Goal: Task Accomplishment & Management: Use online tool/utility

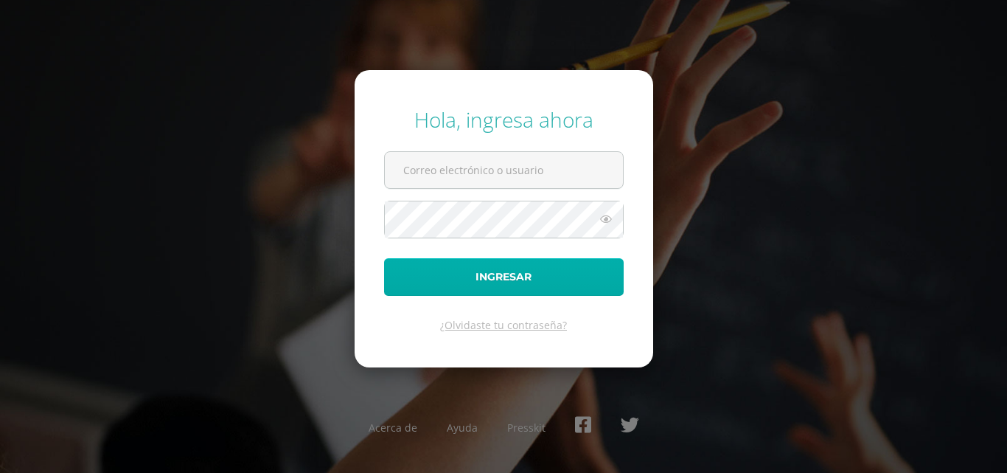
type input "[EMAIL_ADDRESS][DOMAIN_NAME]"
click at [488, 268] on button "Ingresar" at bounding box center [504, 277] width 240 height 38
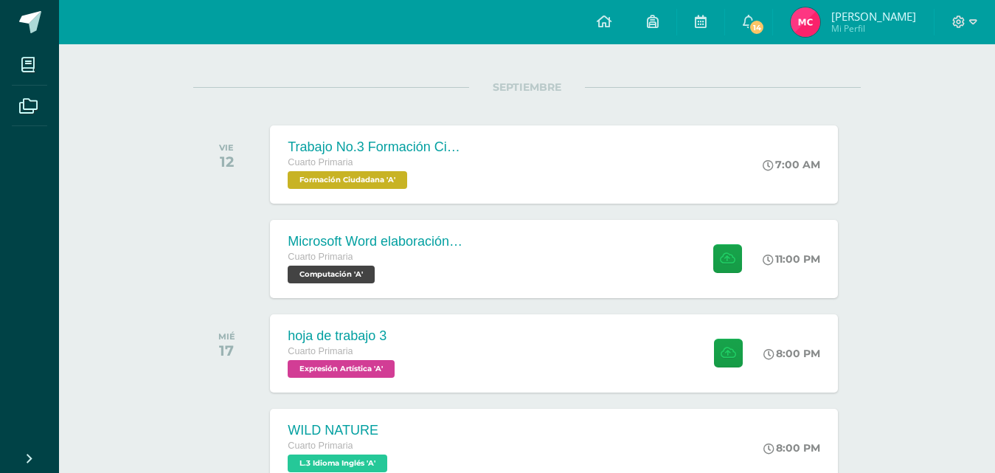
scroll to position [167, 0]
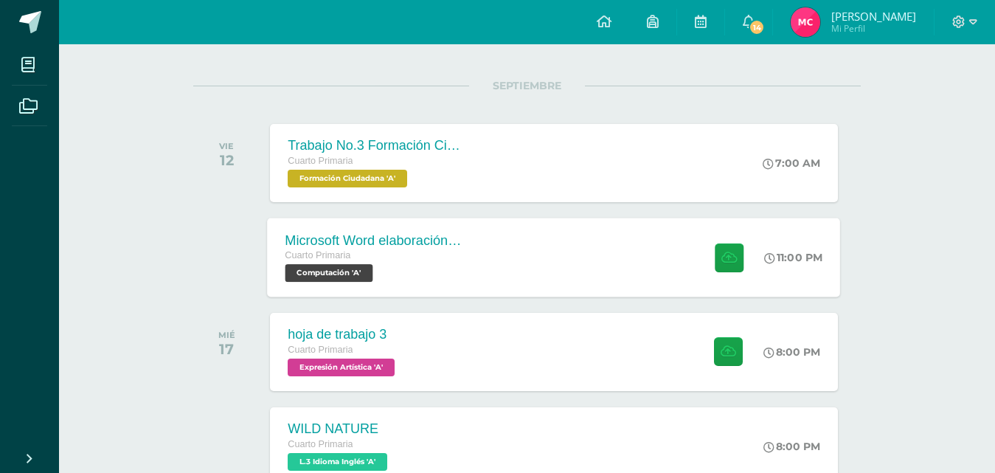
click at [680, 245] on div "Microsoft Word elaboración redacción y personalización de documentos Cuarto Pri…" at bounding box center [554, 257] width 573 height 79
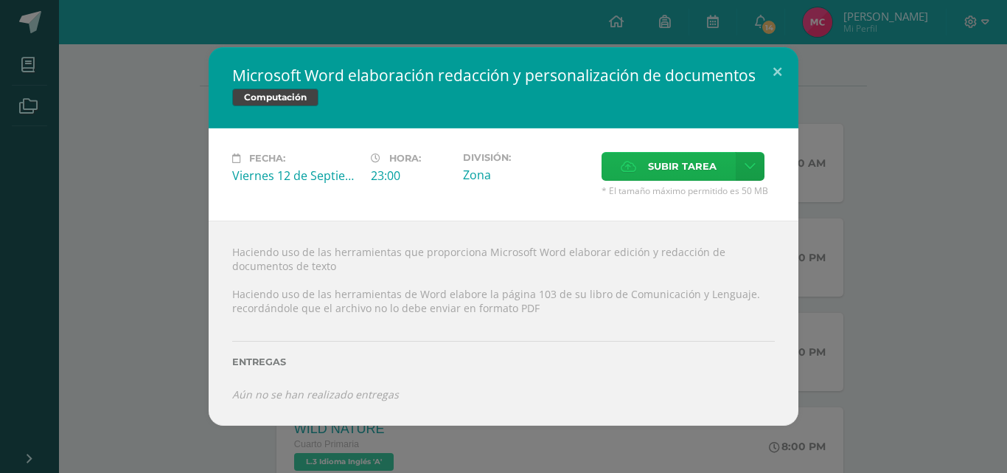
click at [695, 168] on span "Subir tarea" at bounding box center [682, 166] width 69 height 27
click at [0, 0] on input "Subir tarea" at bounding box center [0, 0] width 0 height 0
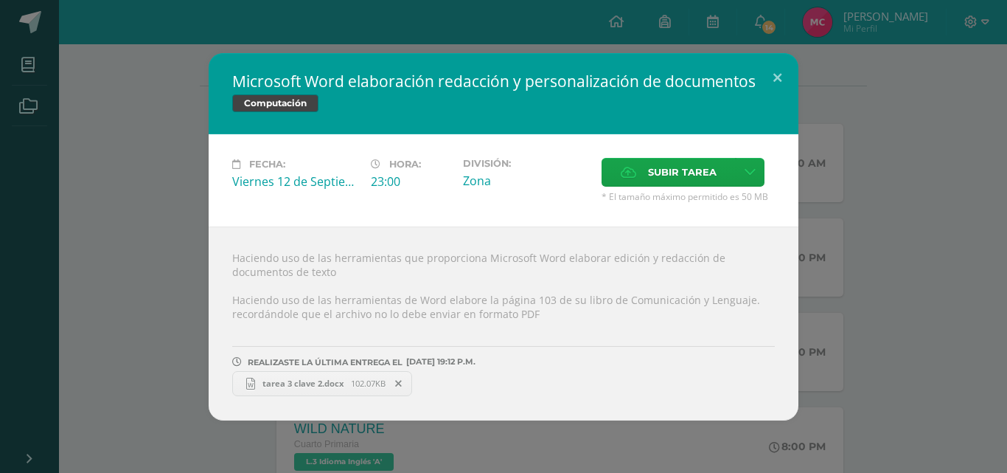
click at [320, 379] on span "tarea 3 clave 2.docx" at bounding box center [303, 383] width 96 height 11
click at [779, 74] on button at bounding box center [778, 78] width 42 height 50
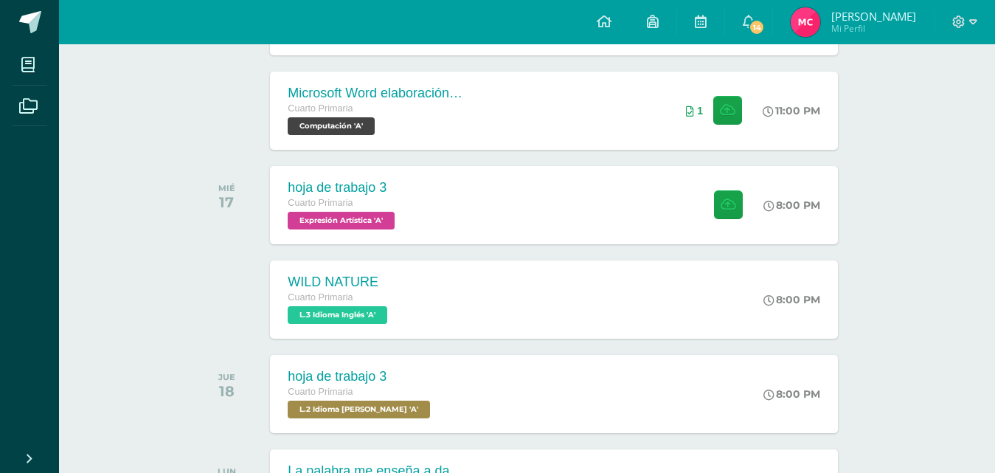
scroll to position [317, 0]
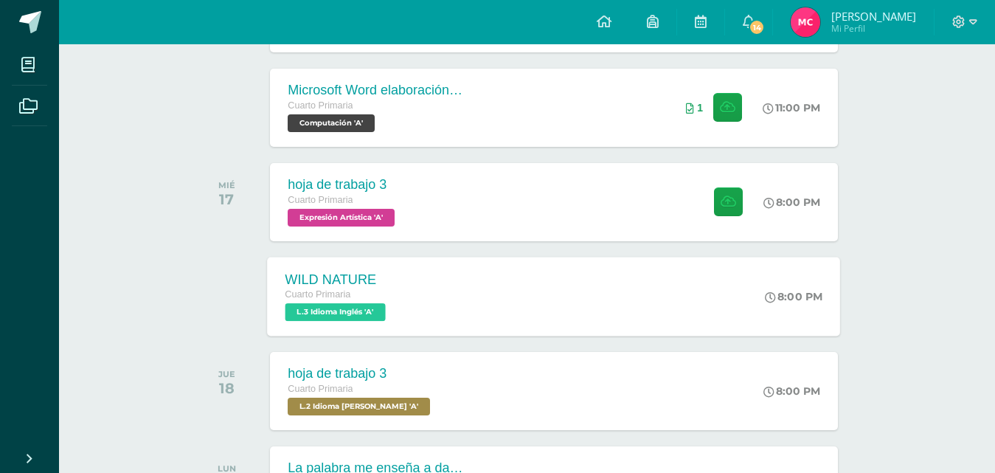
click at [624, 322] on div "WILD NATURE Cuarto Primaria L.3 Idioma Inglés 'A' 8:00 PM WILD NATURE L.3 Idiom…" at bounding box center [554, 296] width 573 height 79
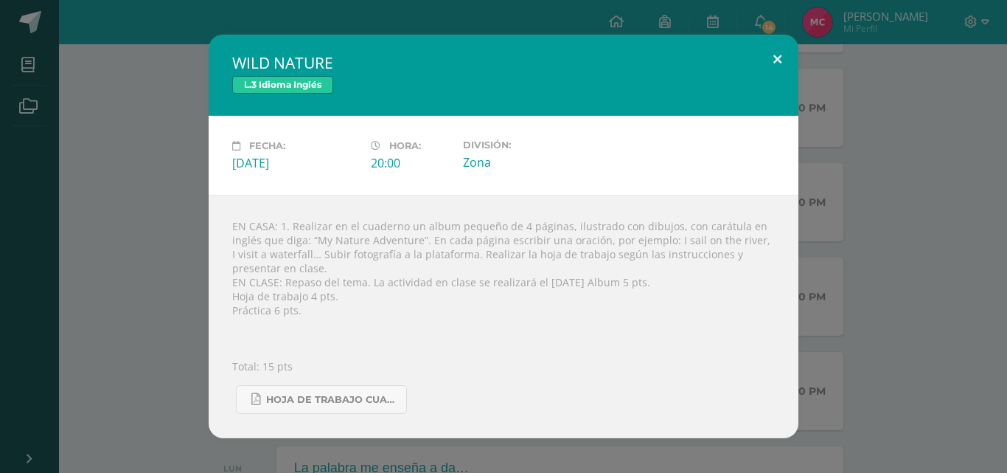
click at [776, 55] on button at bounding box center [778, 60] width 42 height 50
